Goal: Find contact information: Find contact information

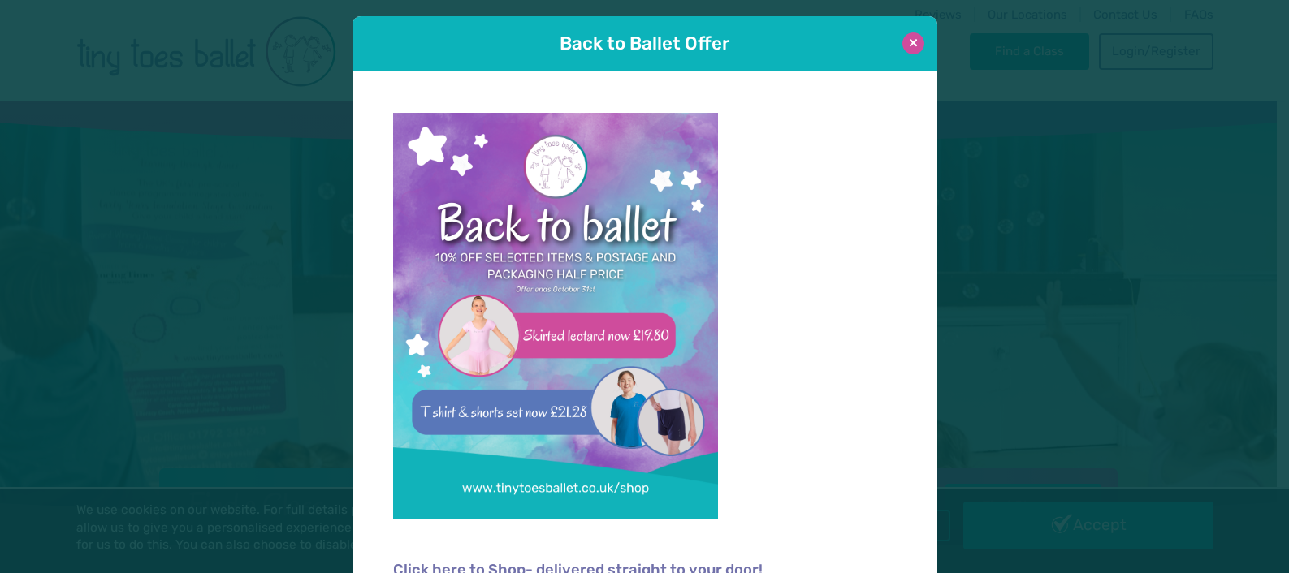
click at [906, 43] on button at bounding box center [913, 43] width 22 height 22
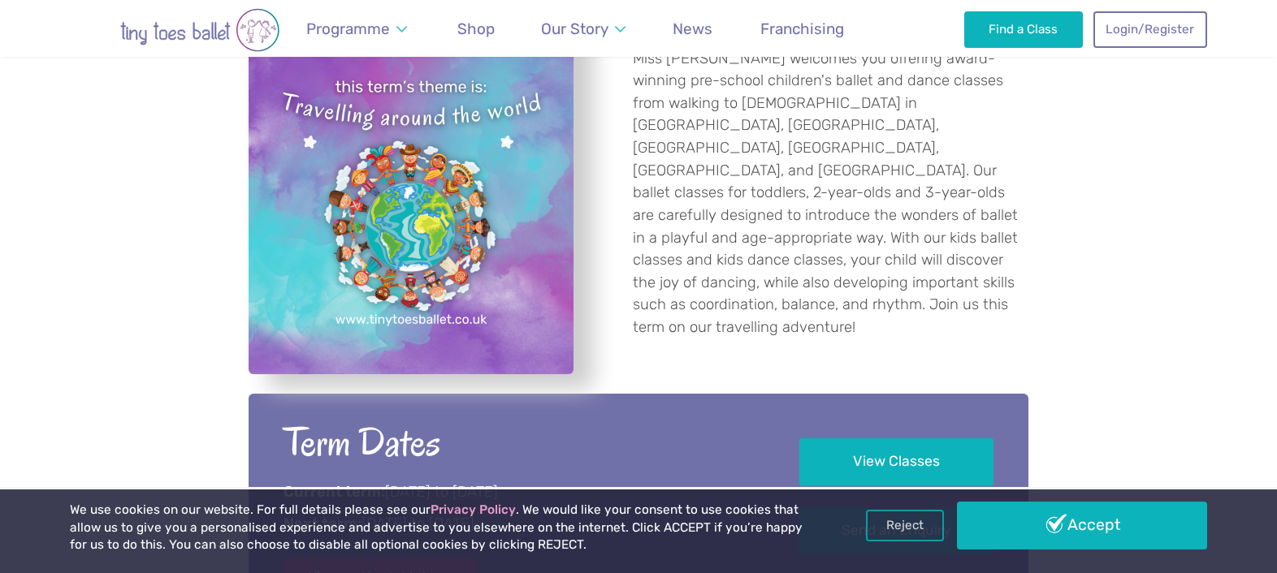
scroll to position [406, 0]
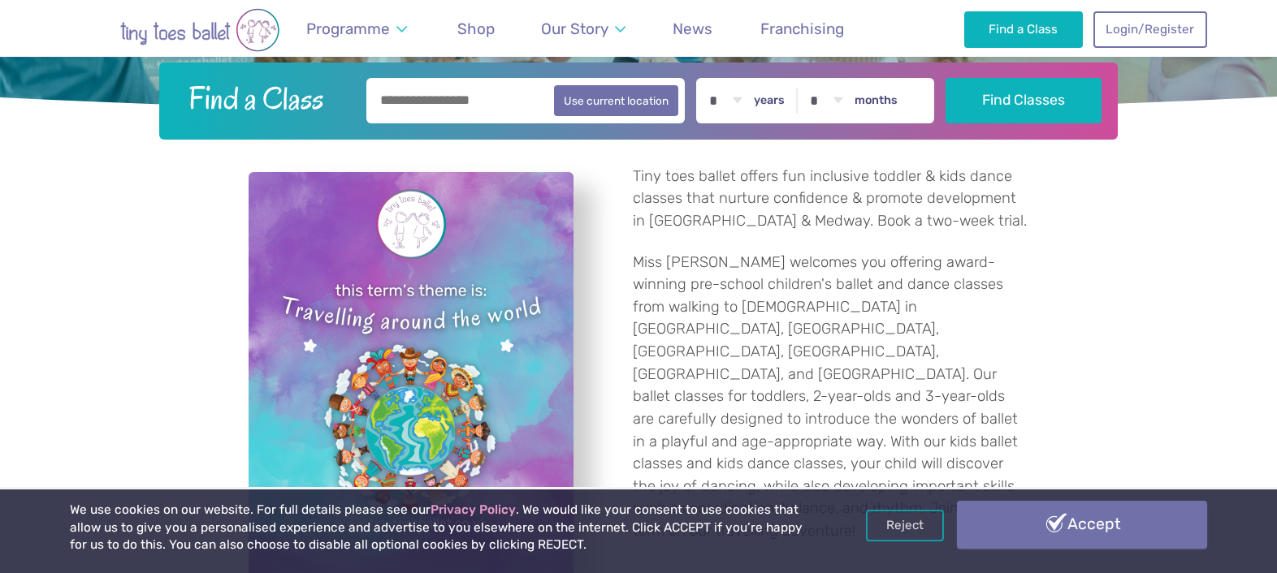
click at [1116, 532] on link "Accept" at bounding box center [1082, 524] width 250 height 47
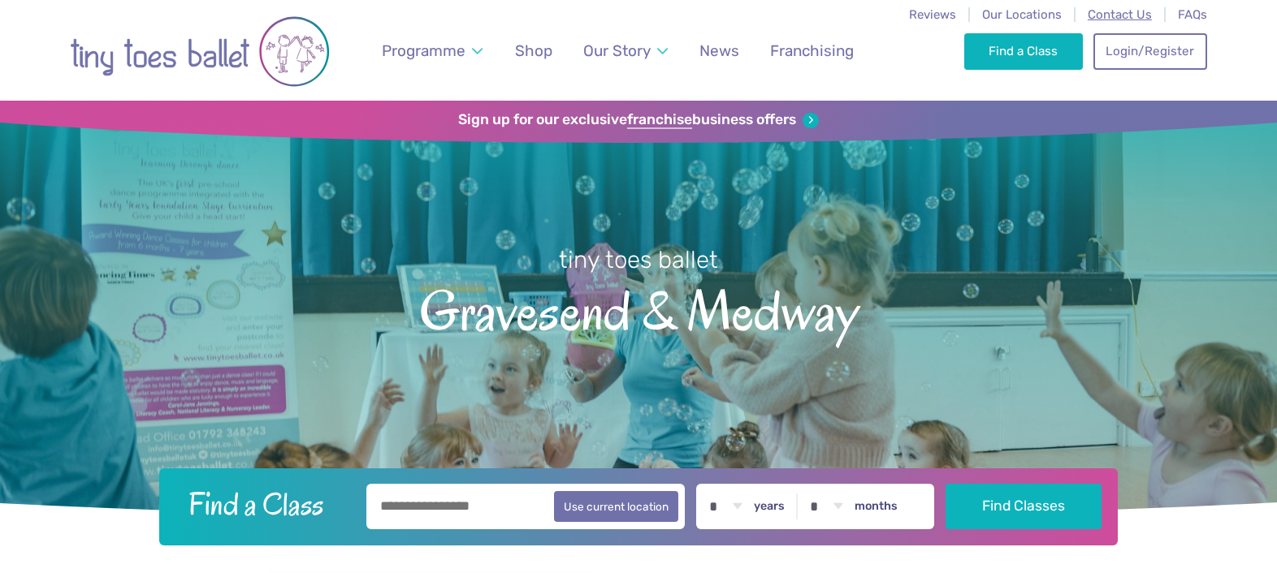
click at [1129, 15] on span "Contact Us" at bounding box center [1119, 14] width 64 height 15
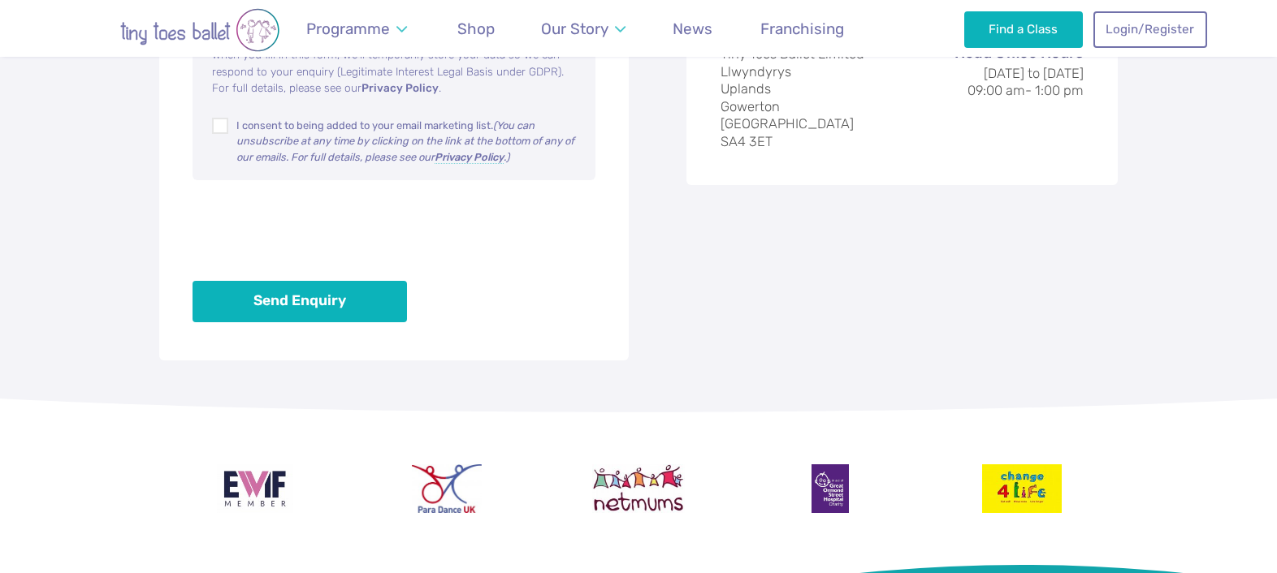
scroll to position [1381, 0]
